Goal: Task Accomplishment & Management: Manage account settings

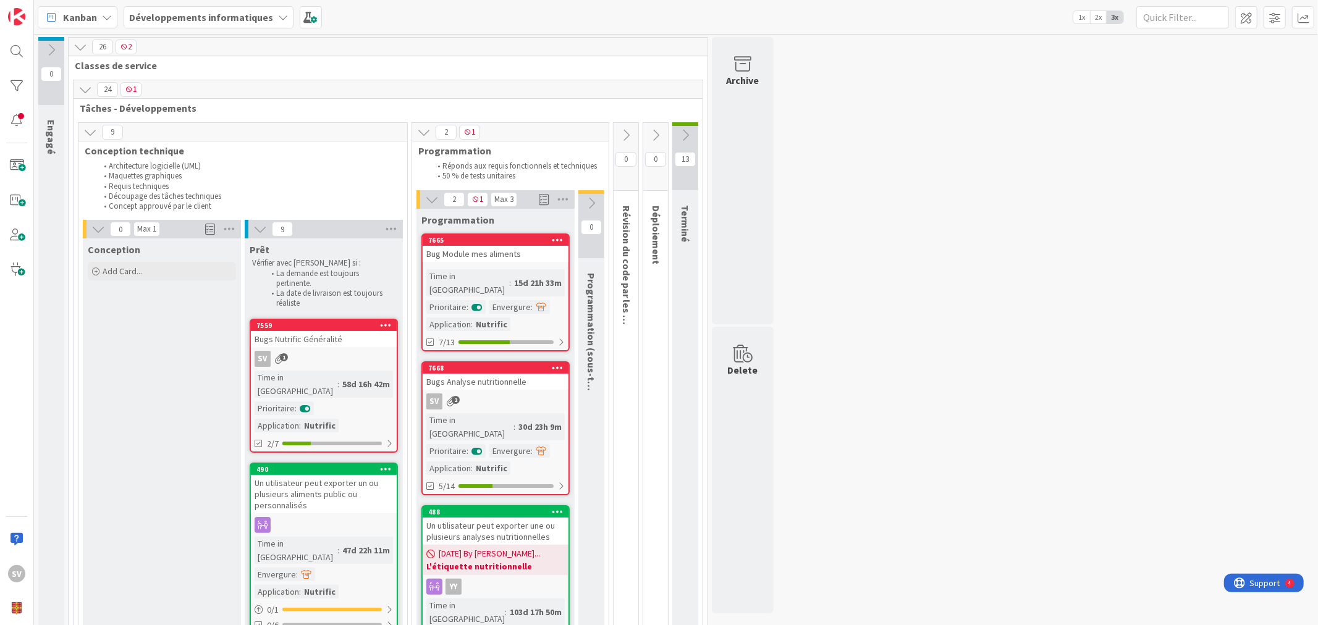
click at [449, 374] on div "Bugs Analyse nutritionnelle" at bounding box center [496, 382] width 146 height 16
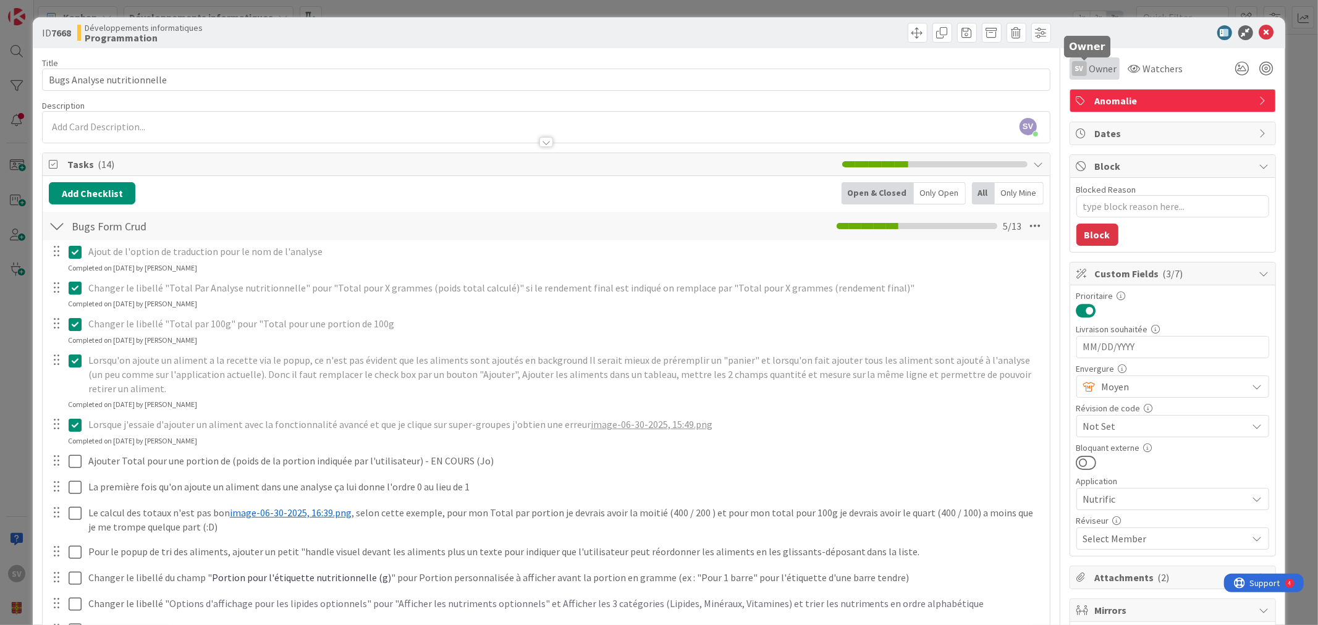
click at [1096, 63] on span "Owner" at bounding box center [1103, 68] width 28 height 15
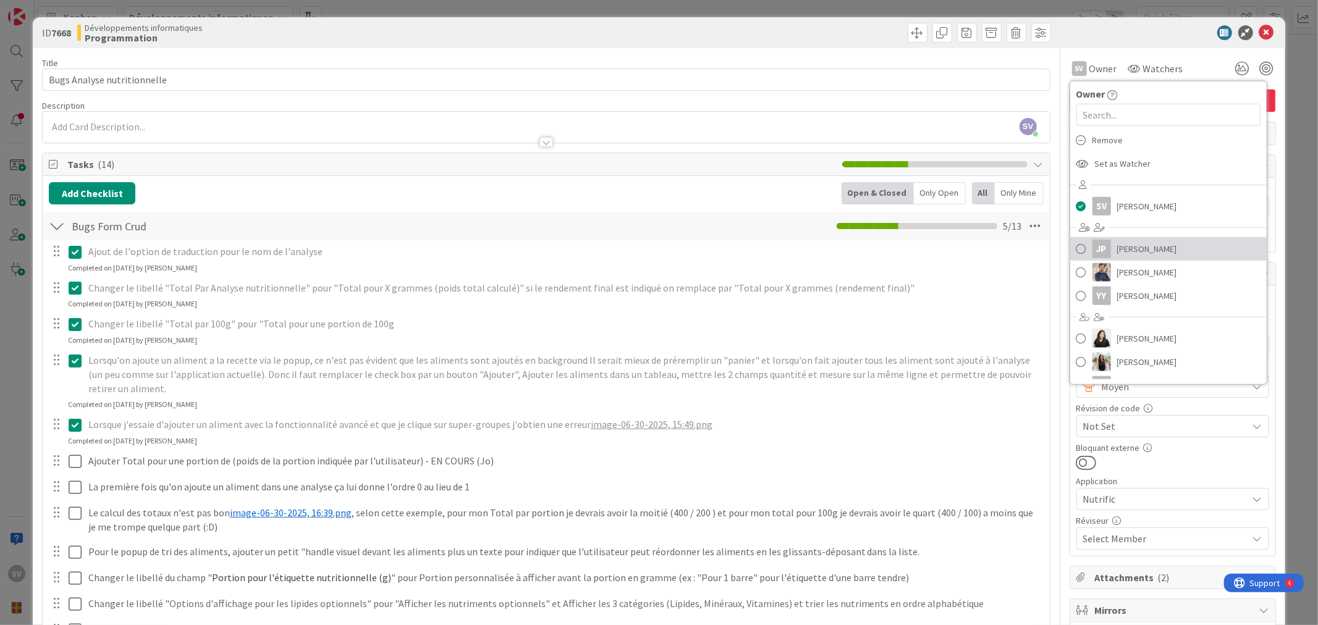
click at [1140, 241] on link "JP [PERSON_NAME]" at bounding box center [1168, 248] width 196 height 23
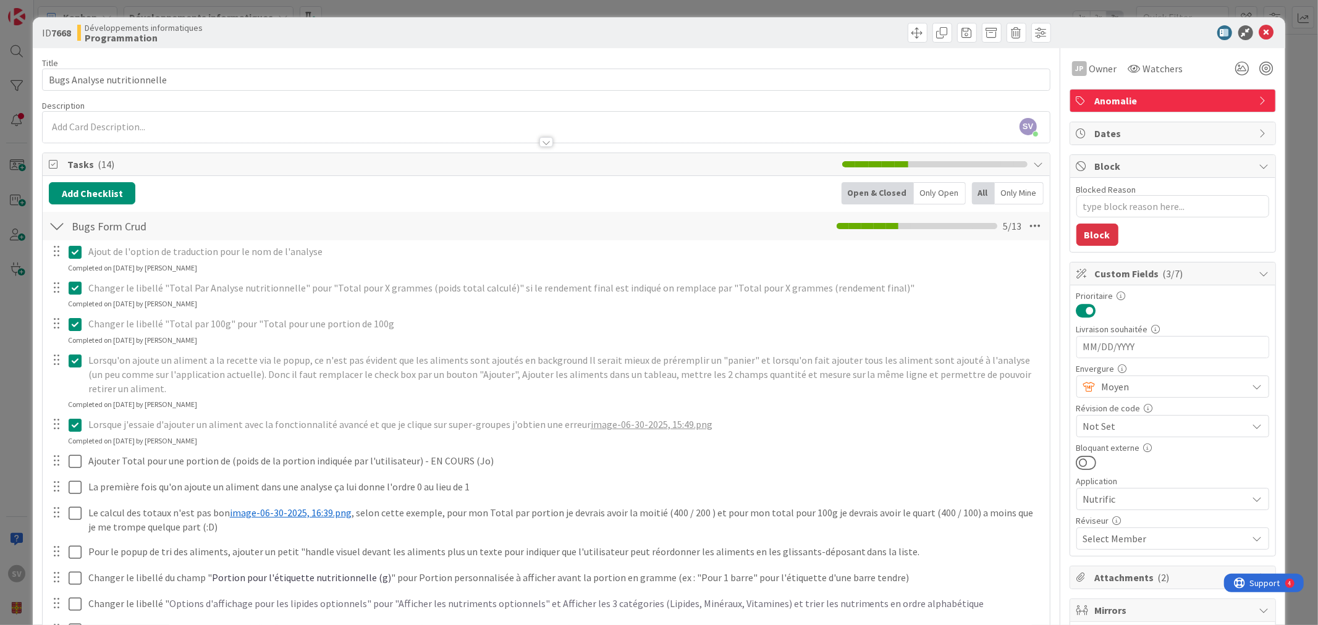
click at [1259, 33] on icon at bounding box center [1266, 32] width 15 height 15
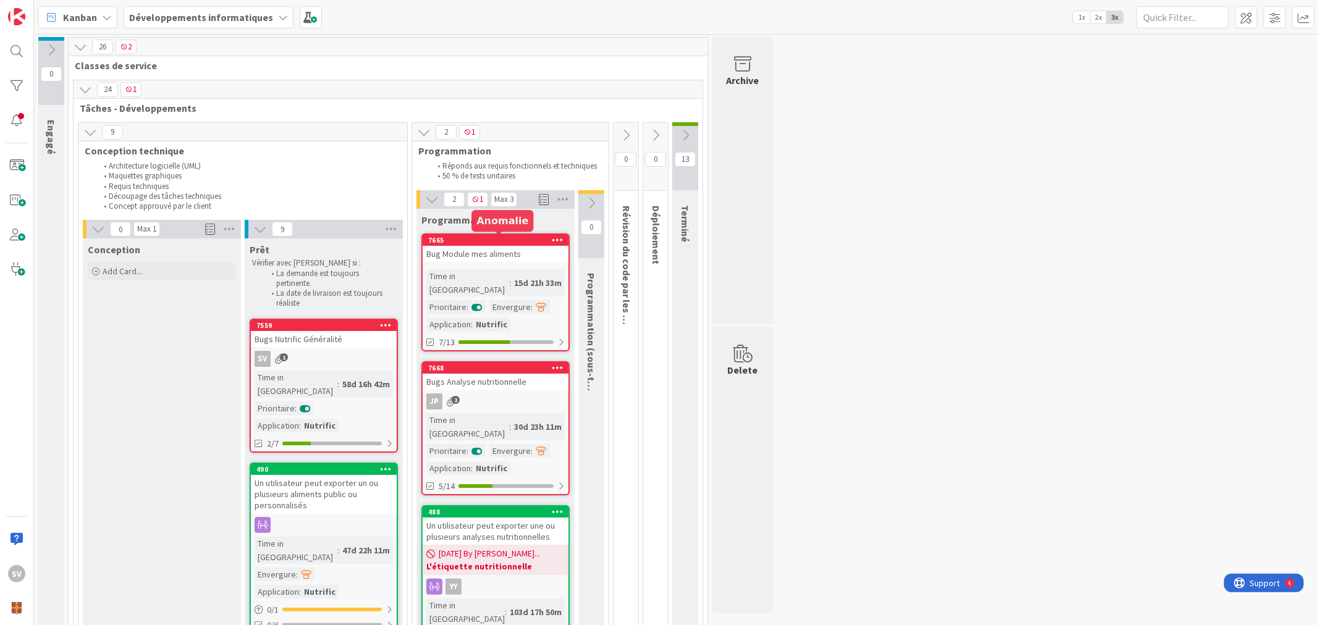
click at [478, 248] on div "Bug Module mes aliments" at bounding box center [496, 254] width 146 height 16
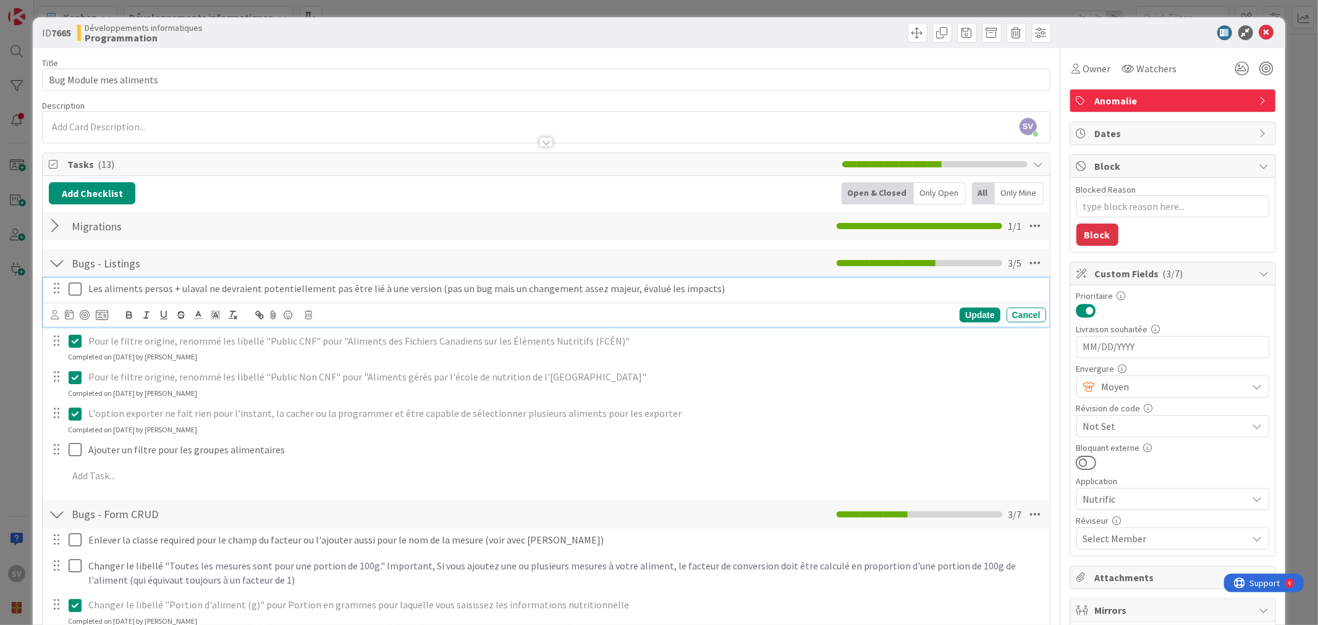
click at [304, 289] on p "Les aliments persos + ulaval ne devraient potentiellement pas être lié à une ve…" at bounding box center [564, 289] width 953 height 14
drag, startPoint x: 742, startPoint y: 289, endPoint x: 711, endPoint y: 287, distance: 30.9
click at [711, 287] on p "Les aliments persos + ulaval ne devraient potentiellement pas être lié à une ve…" at bounding box center [564, 289] width 953 height 14
click at [308, 313] on icon at bounding box center [308, 315] width 7 height 9
click at [343, 371] on div "Delete" at bounding box center [340, 367] width 46 height 22
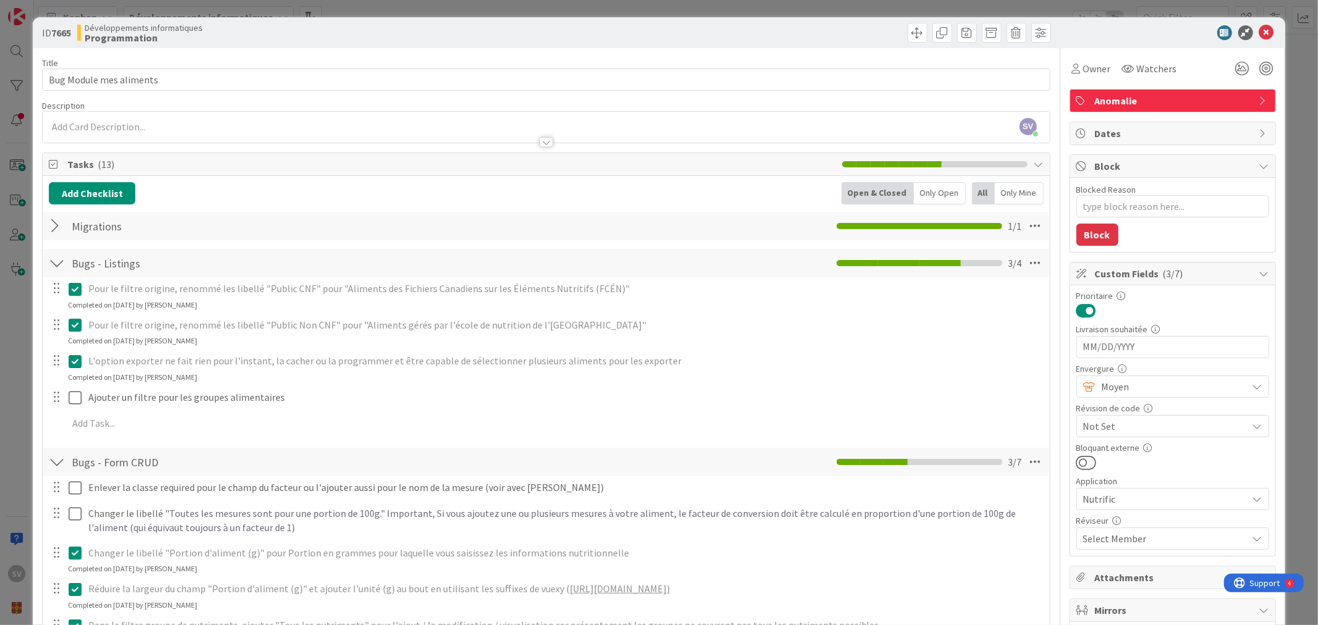
type textarea "x"
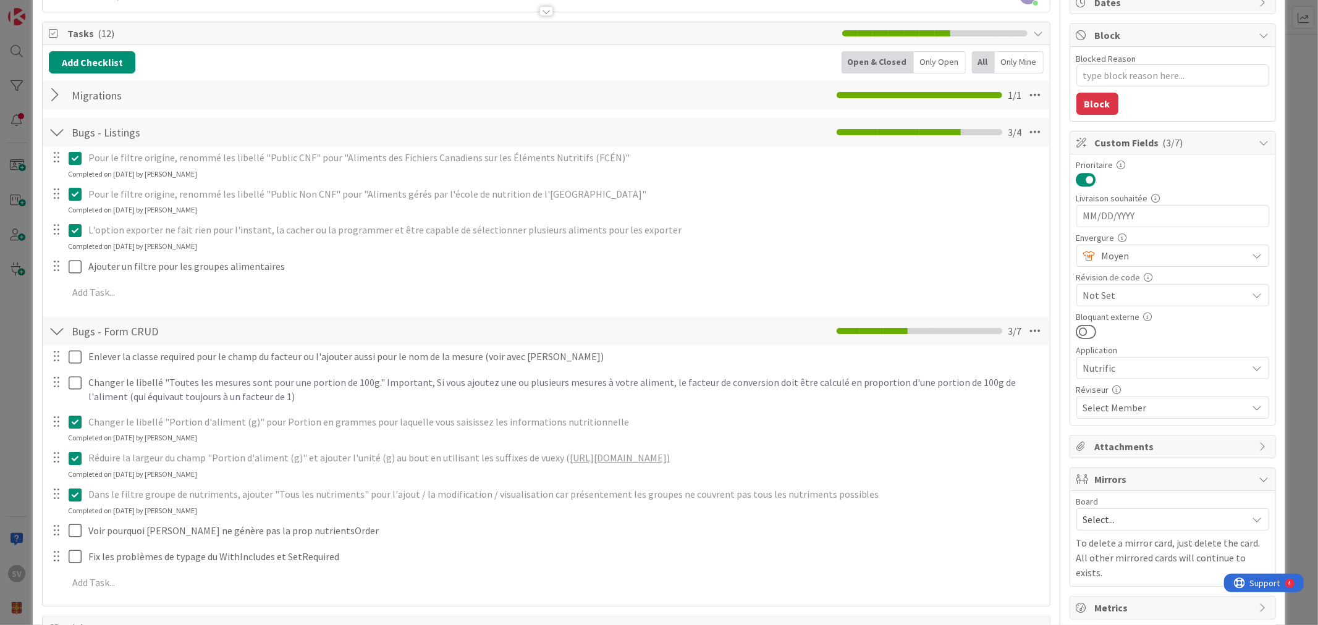
scroll to position [183, 0]
